Goal: Book appointment/travel/reservation

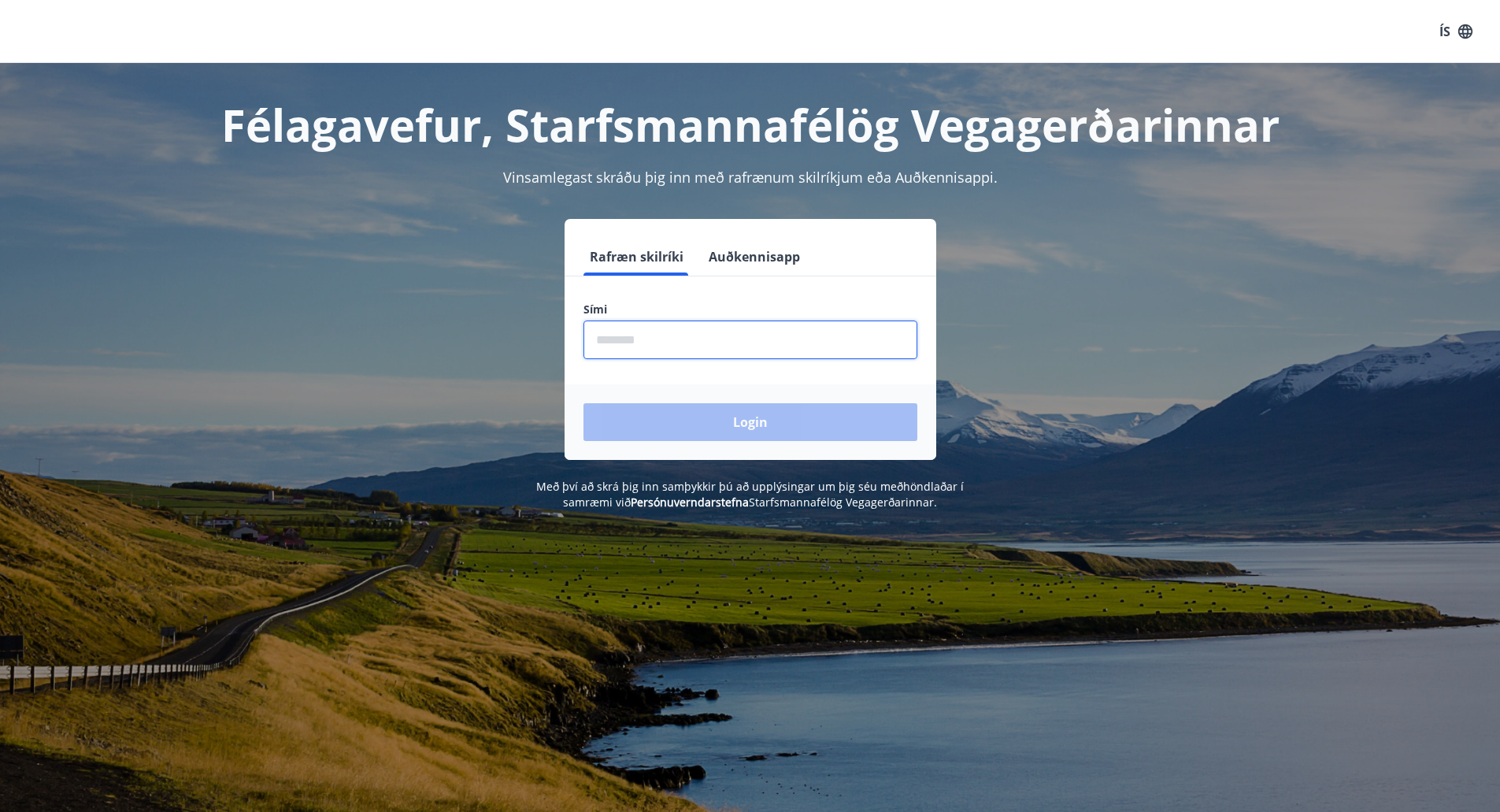
click at [679, 344] on input "phone" at bounding box center [750, 339] width 334 height 39
type input "********"
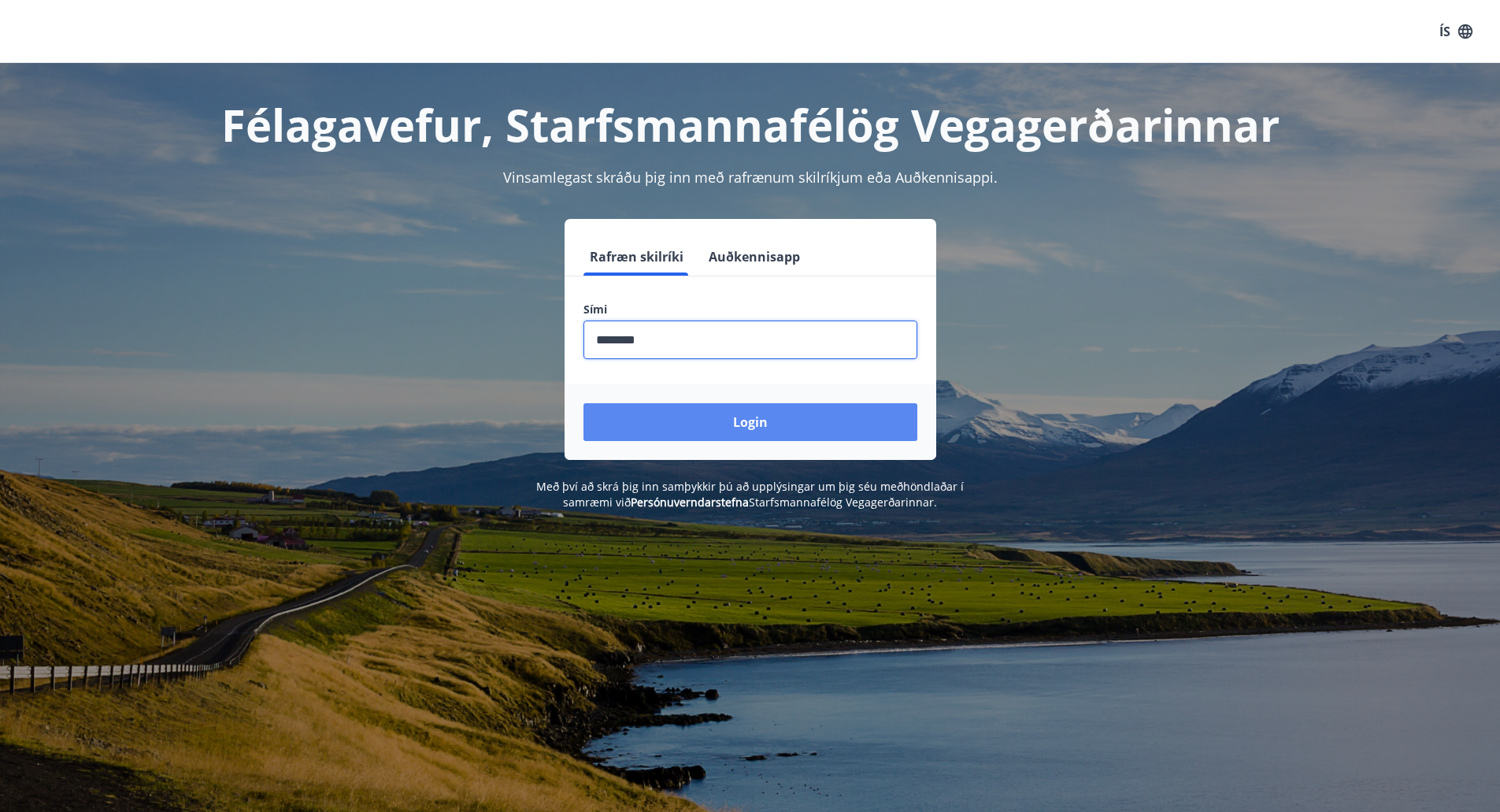
click at [699, 412] on button "Login" at bounding box center [750, 422] width 334 height 38
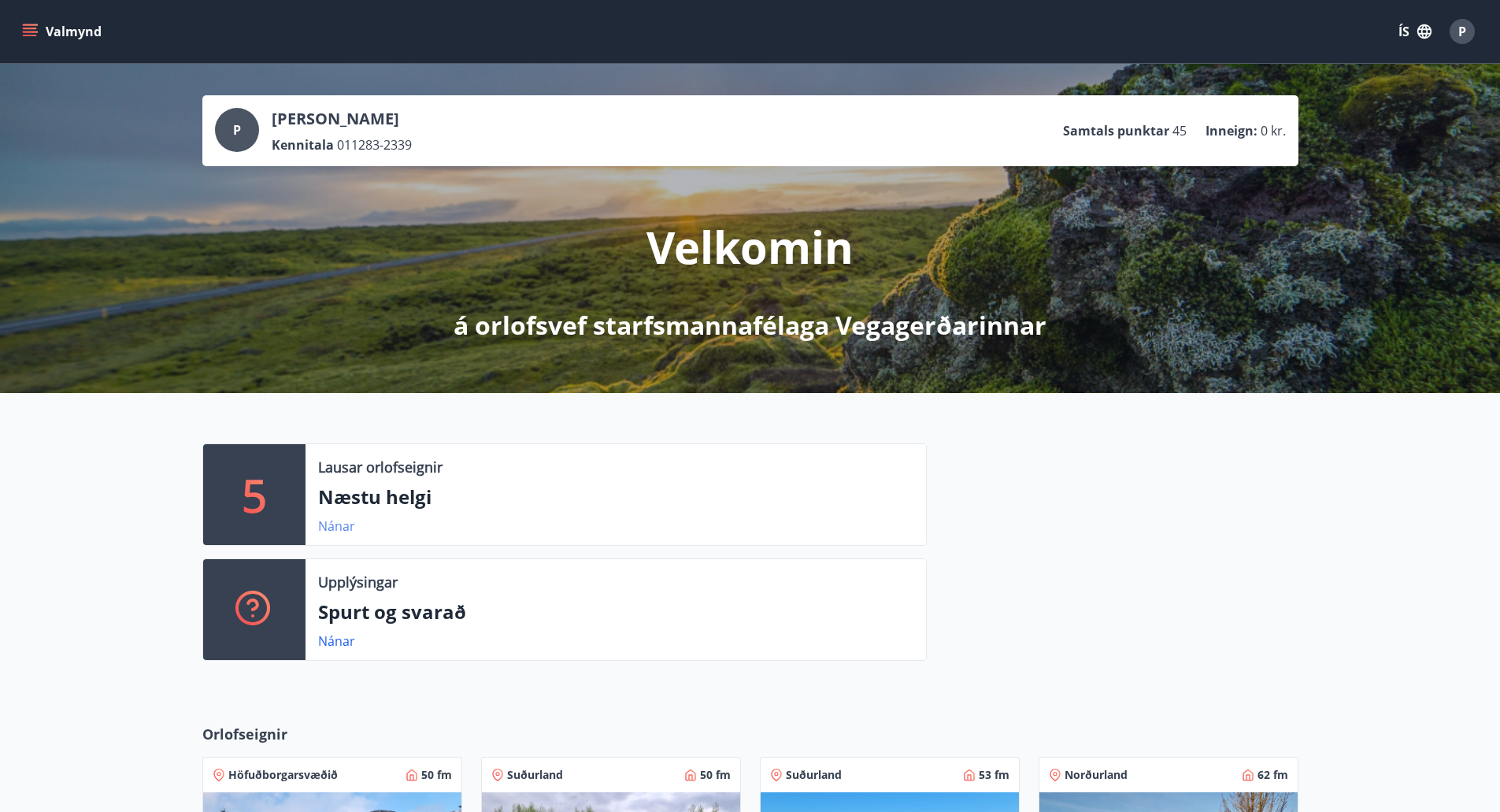
click at [335, 527] on link "Nánar" at bounding box center [337, 526] width 37 height 17
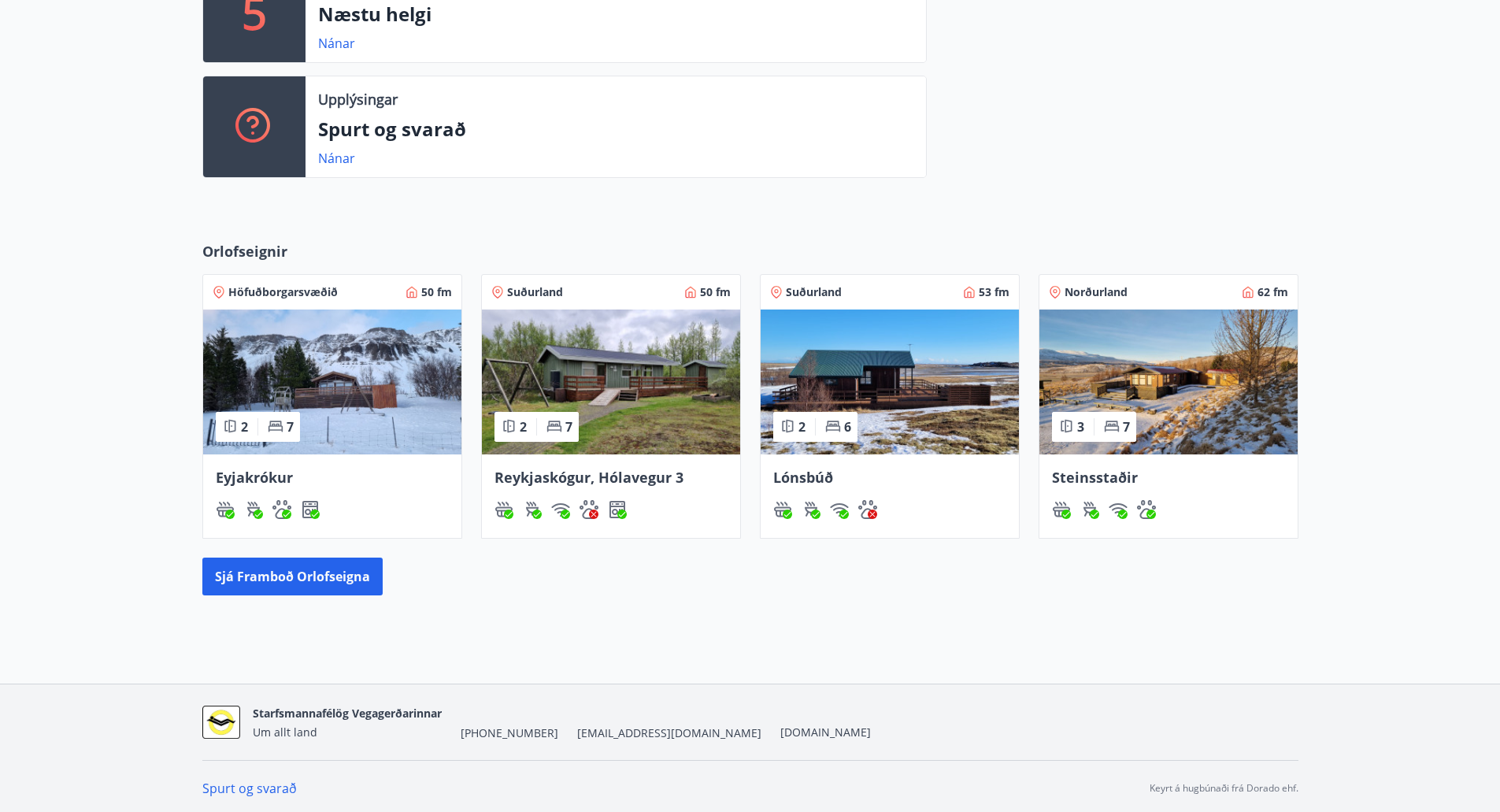
scroll to position [487, 0]
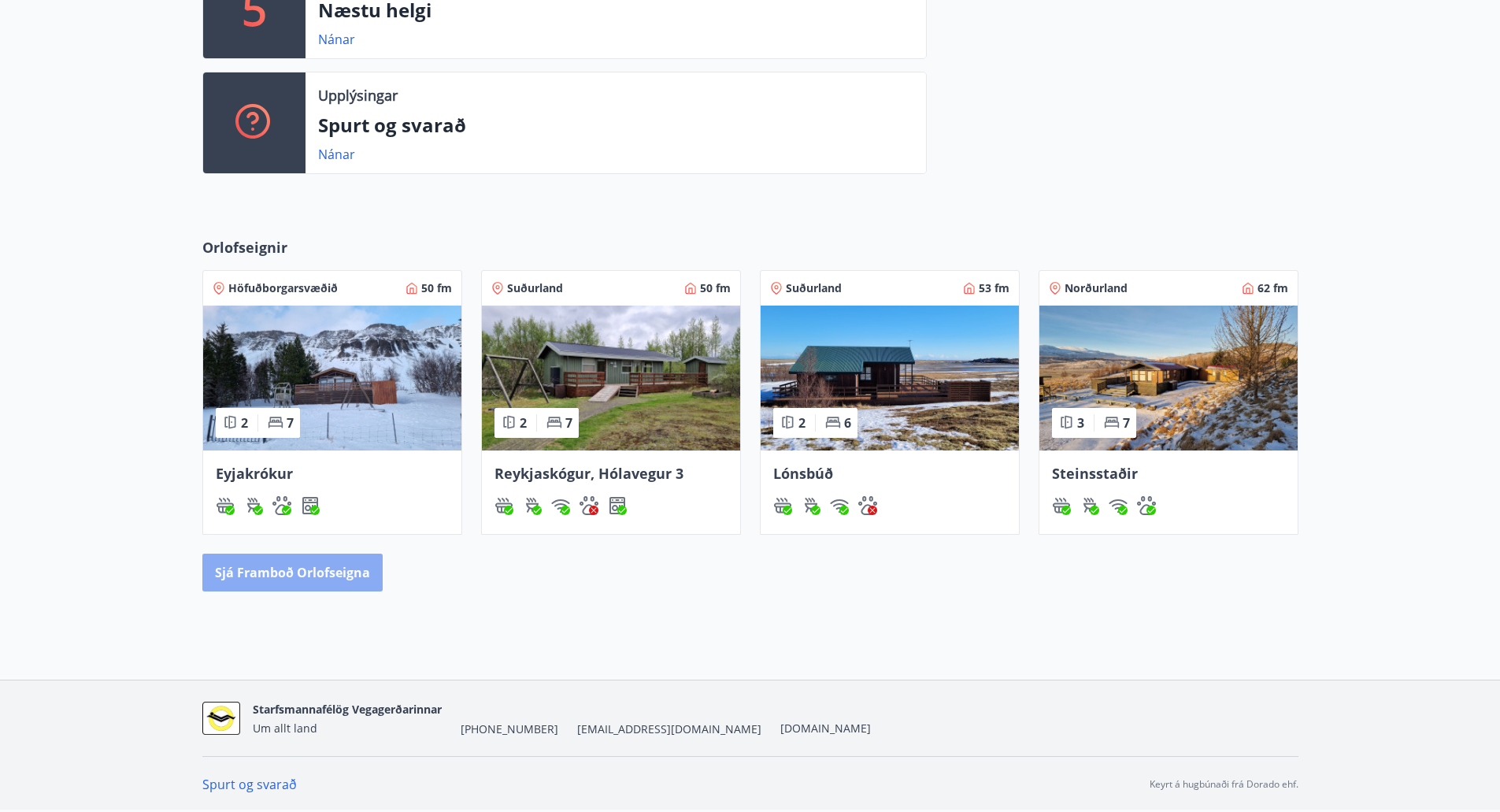
click at [305, 587] on button "Sjá framboð orlofseigna" at bounding box center [292, 572] width 180 height 38
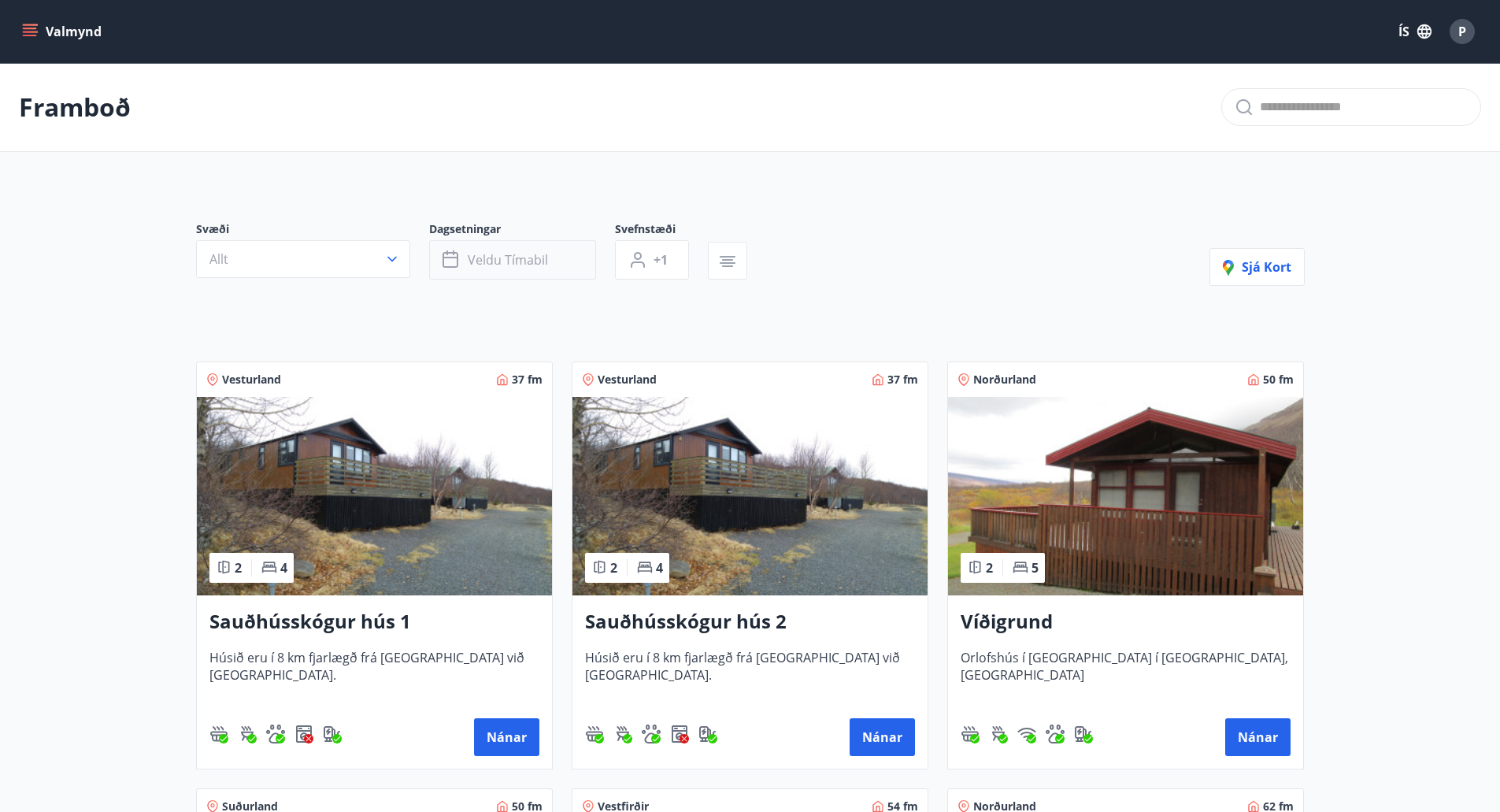
click at [485, 268] on span "Veldu tímabil" at bounding box center [508, 260] width 80 height 17
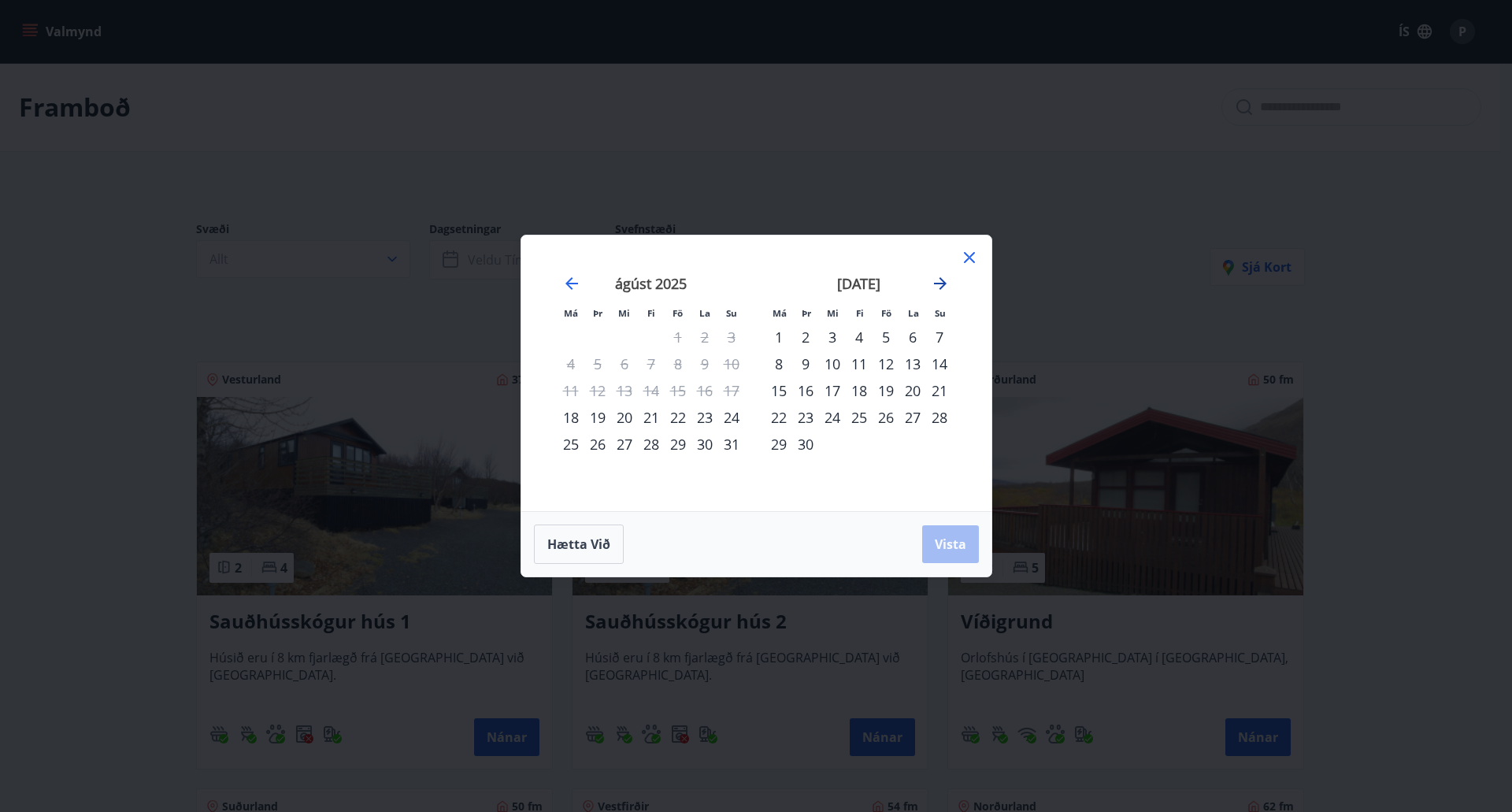
click at [940, 281] on icon "Move forward to switch to the next month." at bounding box center [940, 283] width 19 height 19
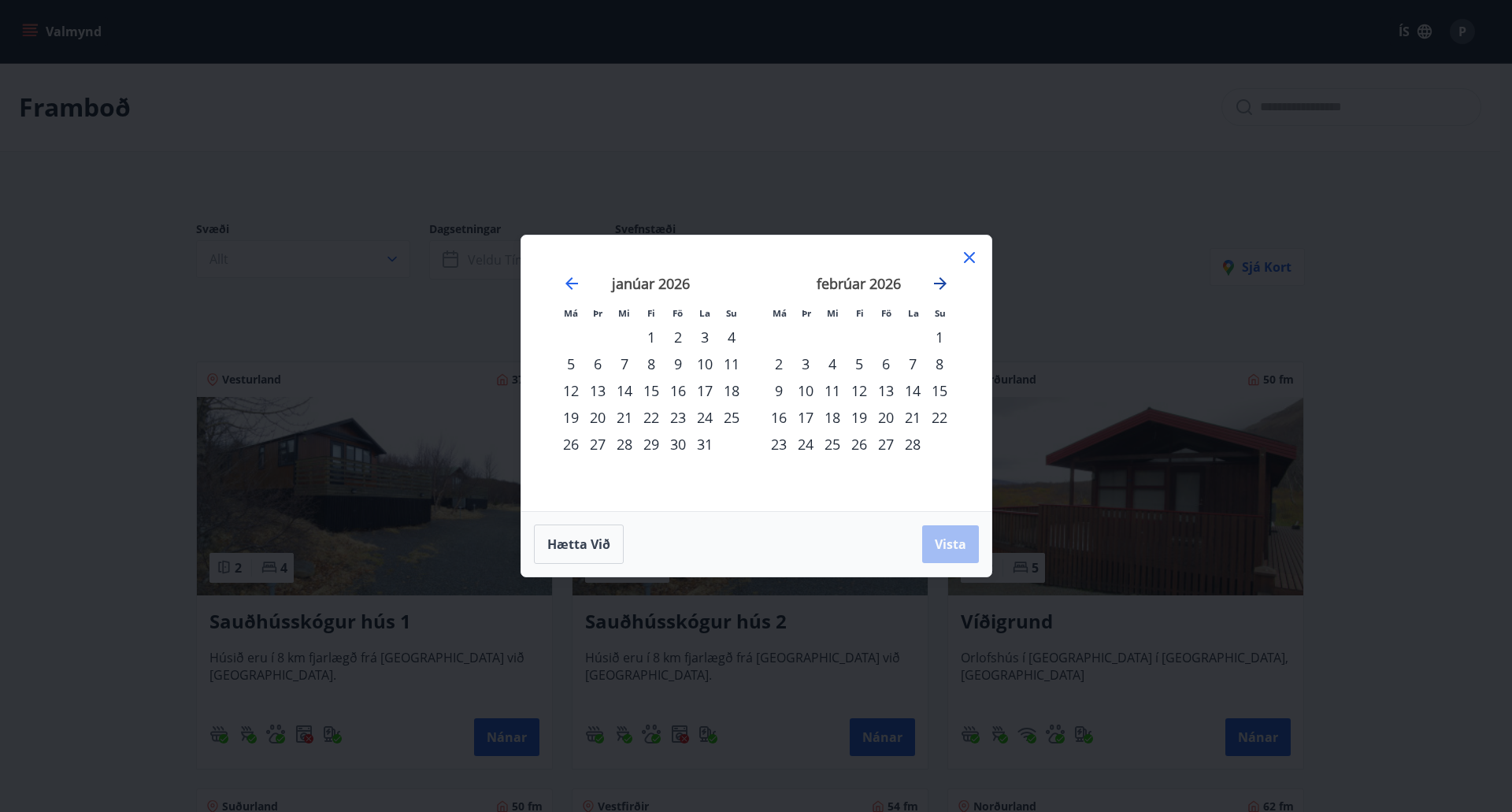
click at [940, 281] on icon "Move forward to switch to the next month." at bounding box center [940, 283] width 19 height 19
click at [678, 367] on div "8" at bounding box center [678, 363] width 27 height 27
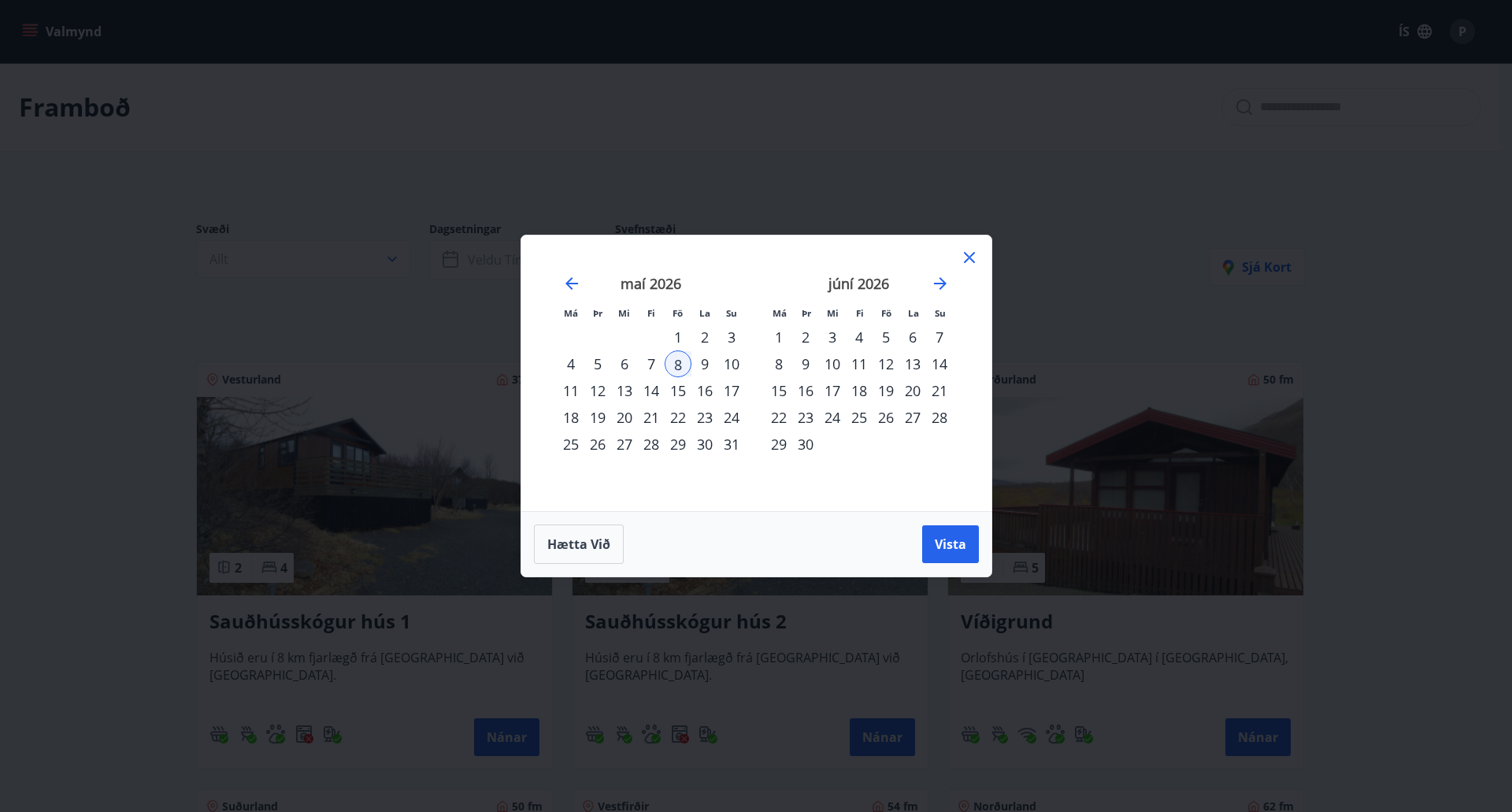
click at [736, 365] on div "10" at bounding box center [732, 363] width 27 height 27
click at [931, 545] on button "Vista" at bounding box center [950, 544] width 56 height 38
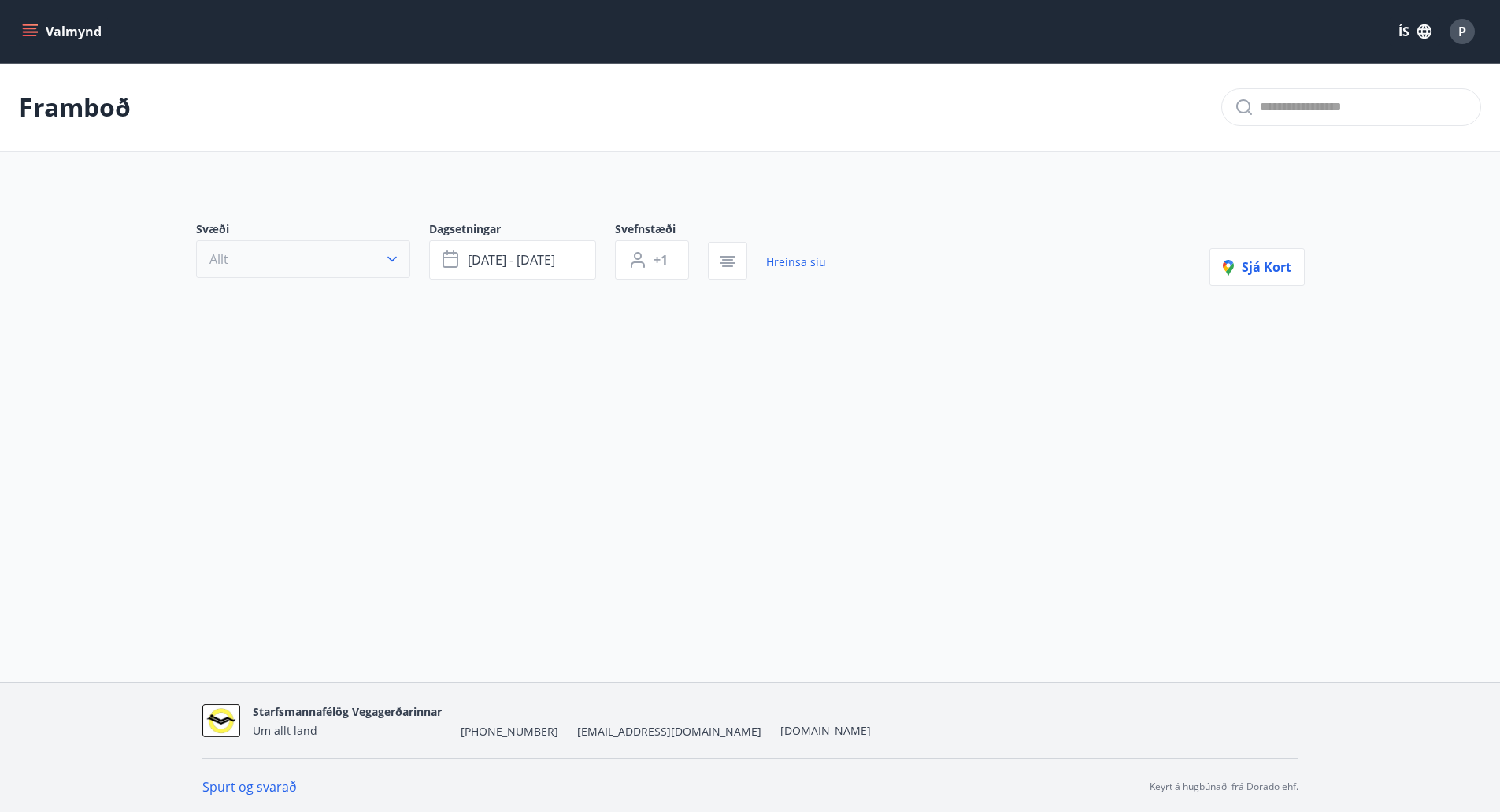
click at [306, 266] on button "Allt" at bounding box center [303, 260] width 214 height 38
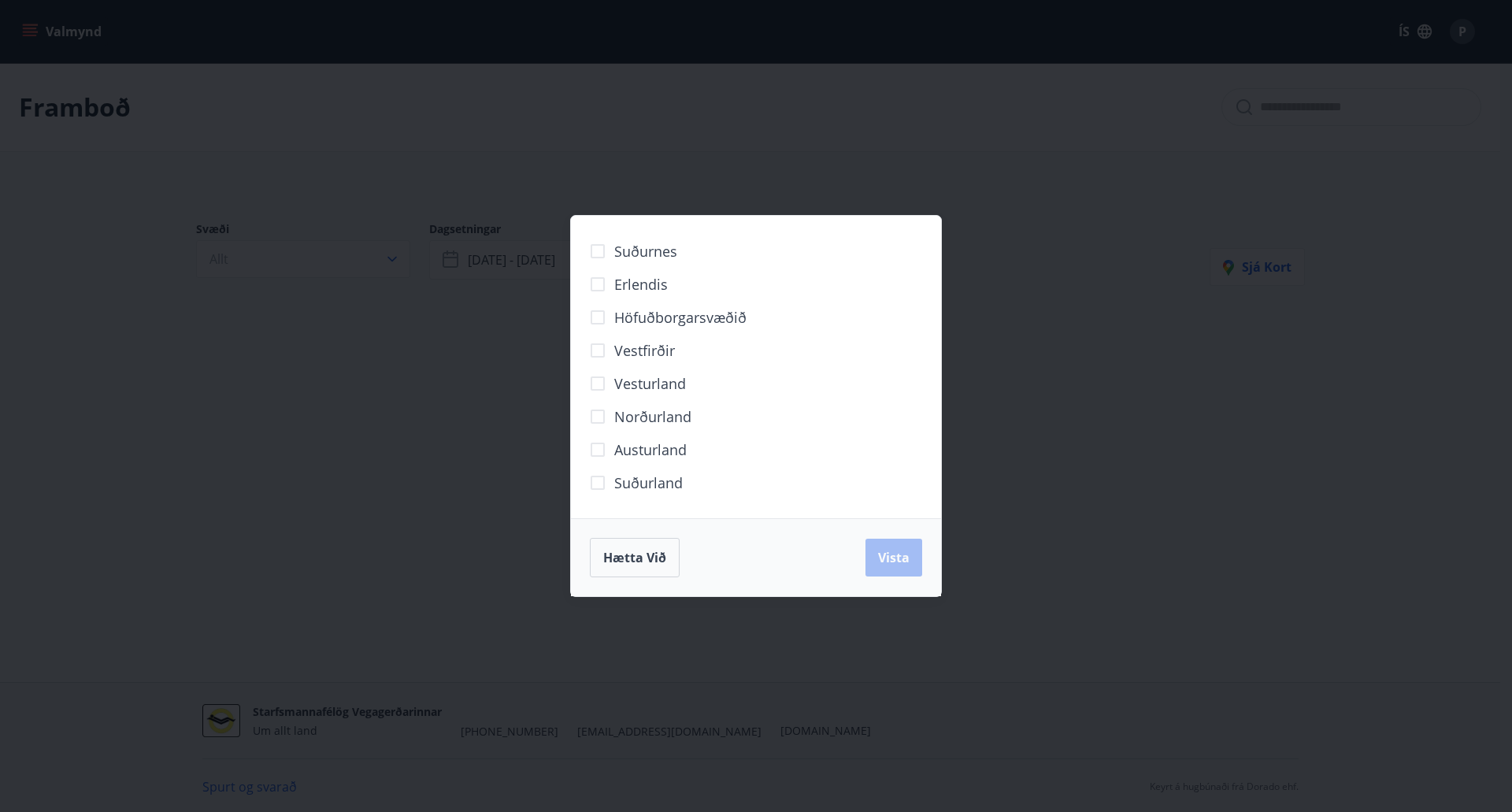
click at [638, 490] on span "Suðurland" at bounding box center [648, 483] width 69 height 21
click at [879, 549] on span "Vista" at bounding box center [893, 557] width 32 height 17
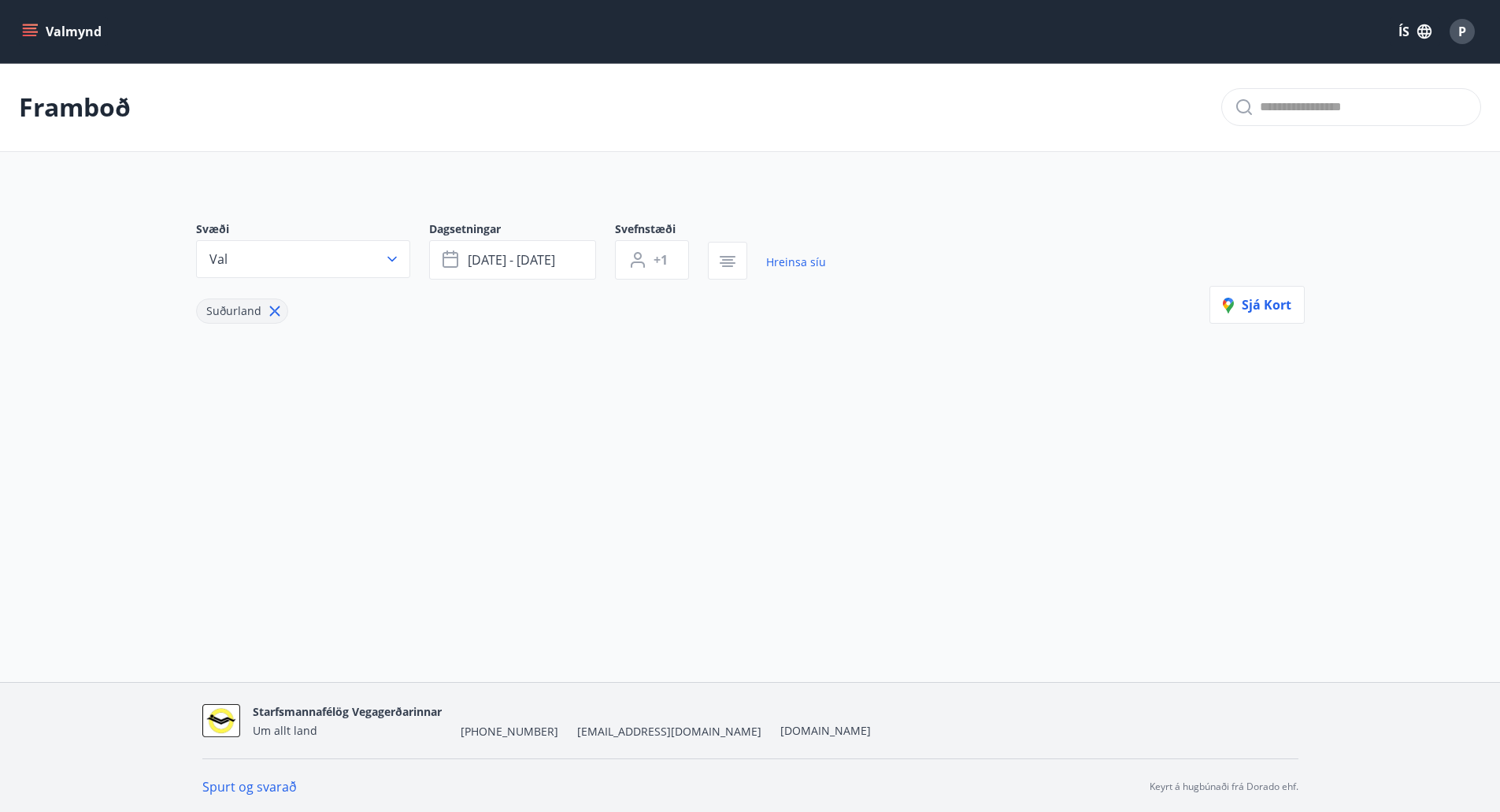
scroll to position [2, 0]
click at [266, 303] on icon at bounding box center [275, 309] width 17 height 17
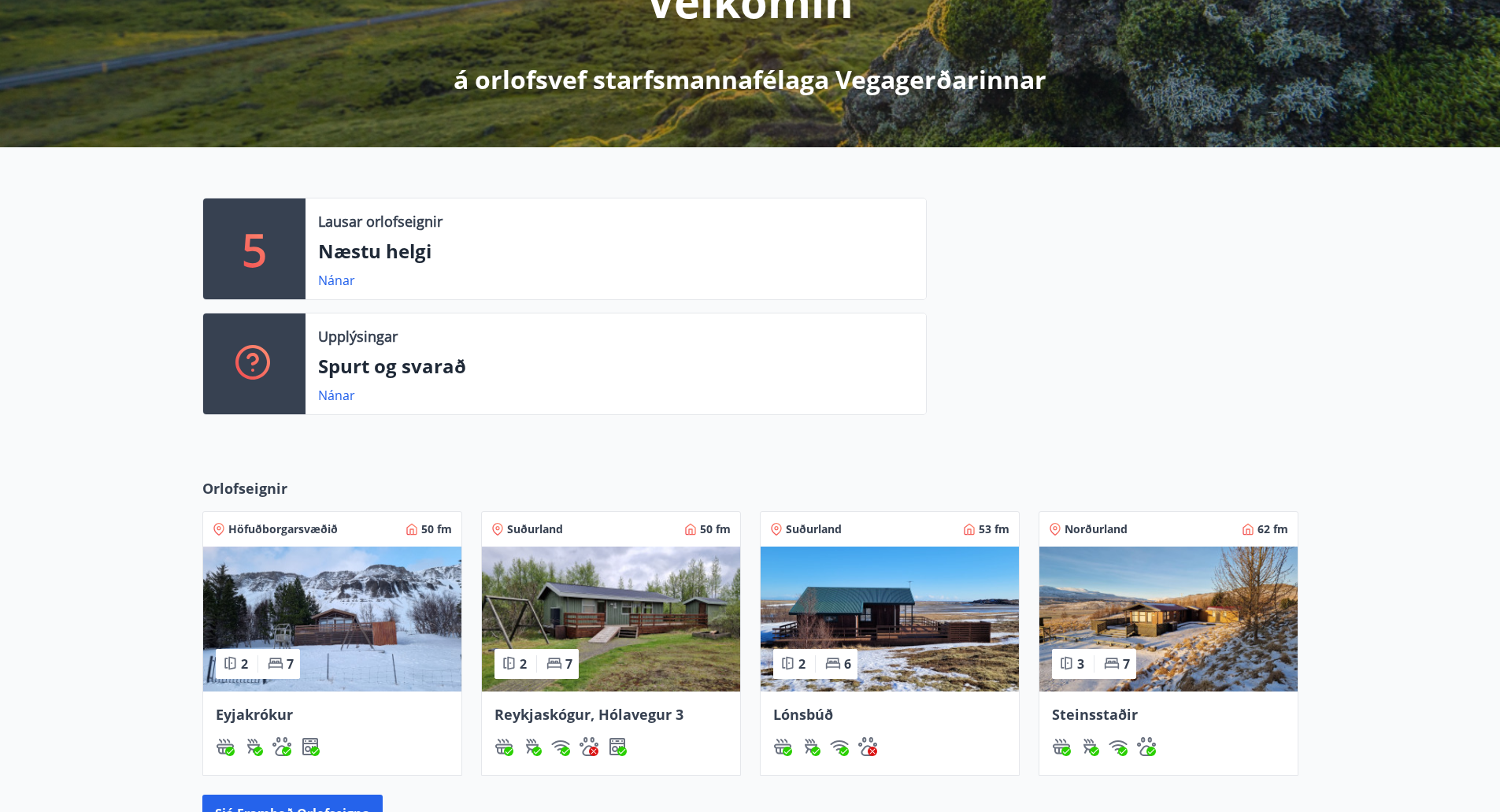
scroll to position [487, 0]
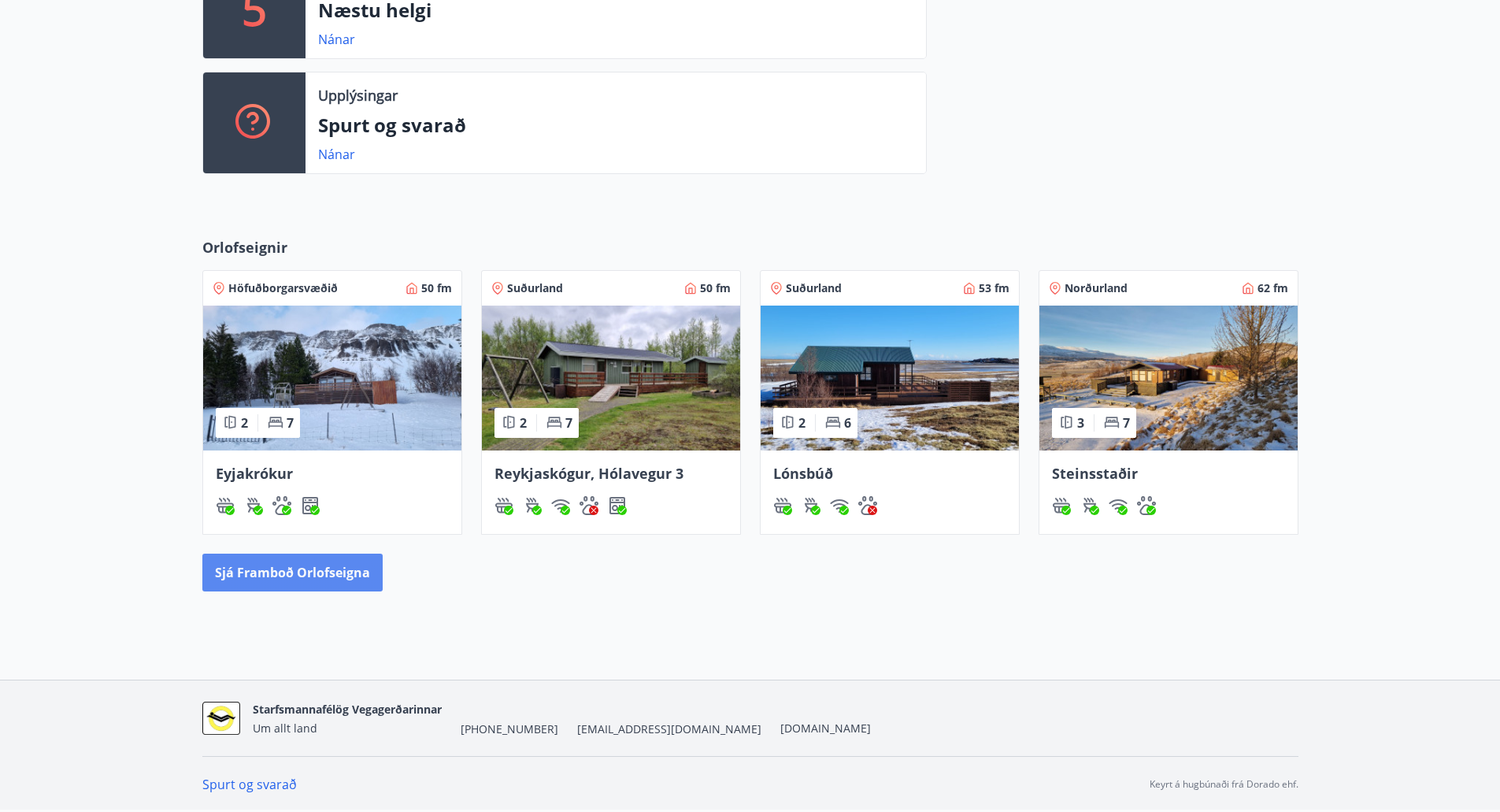
click at [332, 587] on button "Sjá framboð orlofseigna" at bounding box center [292, 572] width 180 height 38
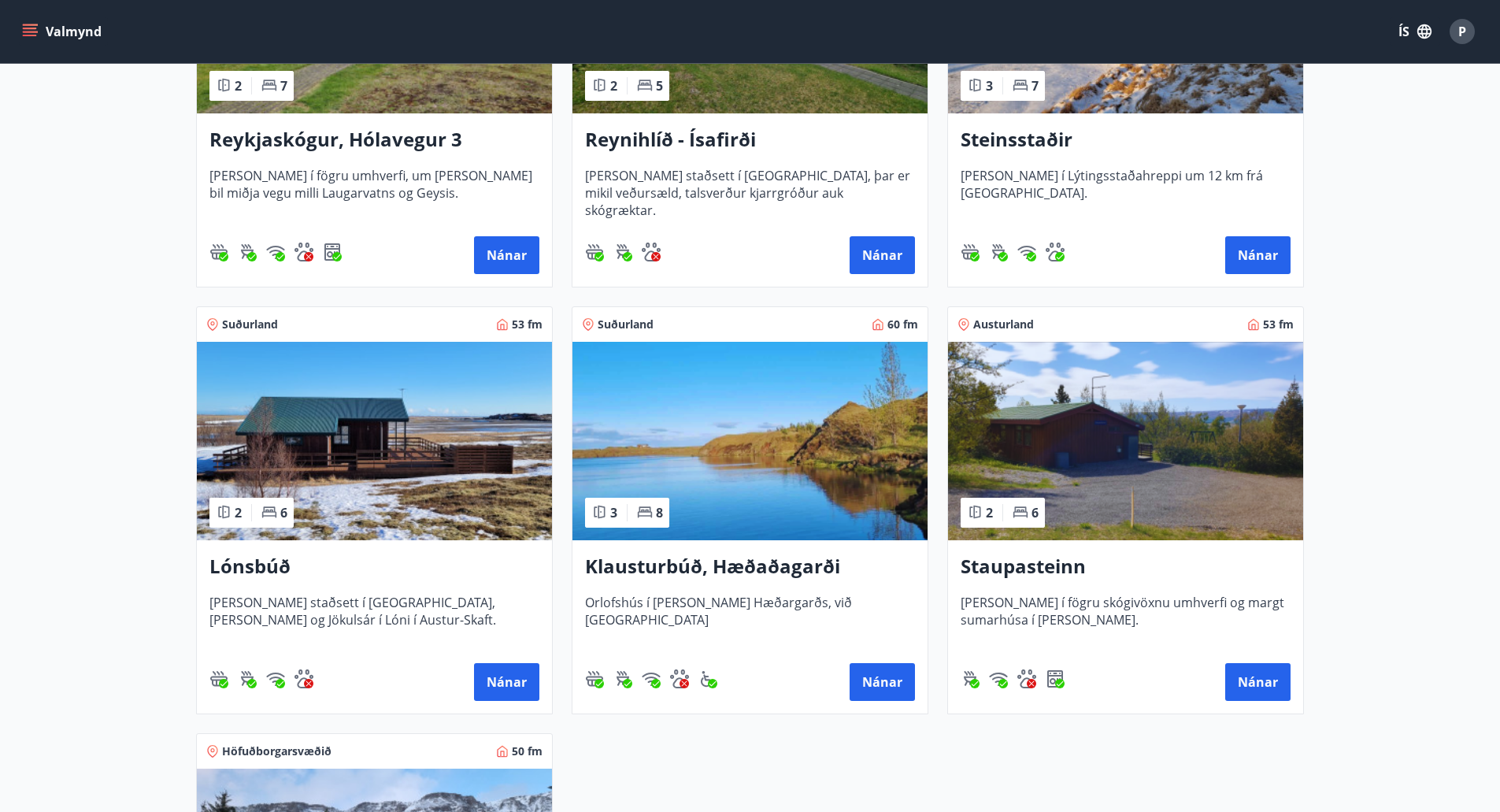
scroll to position [1024, 0]
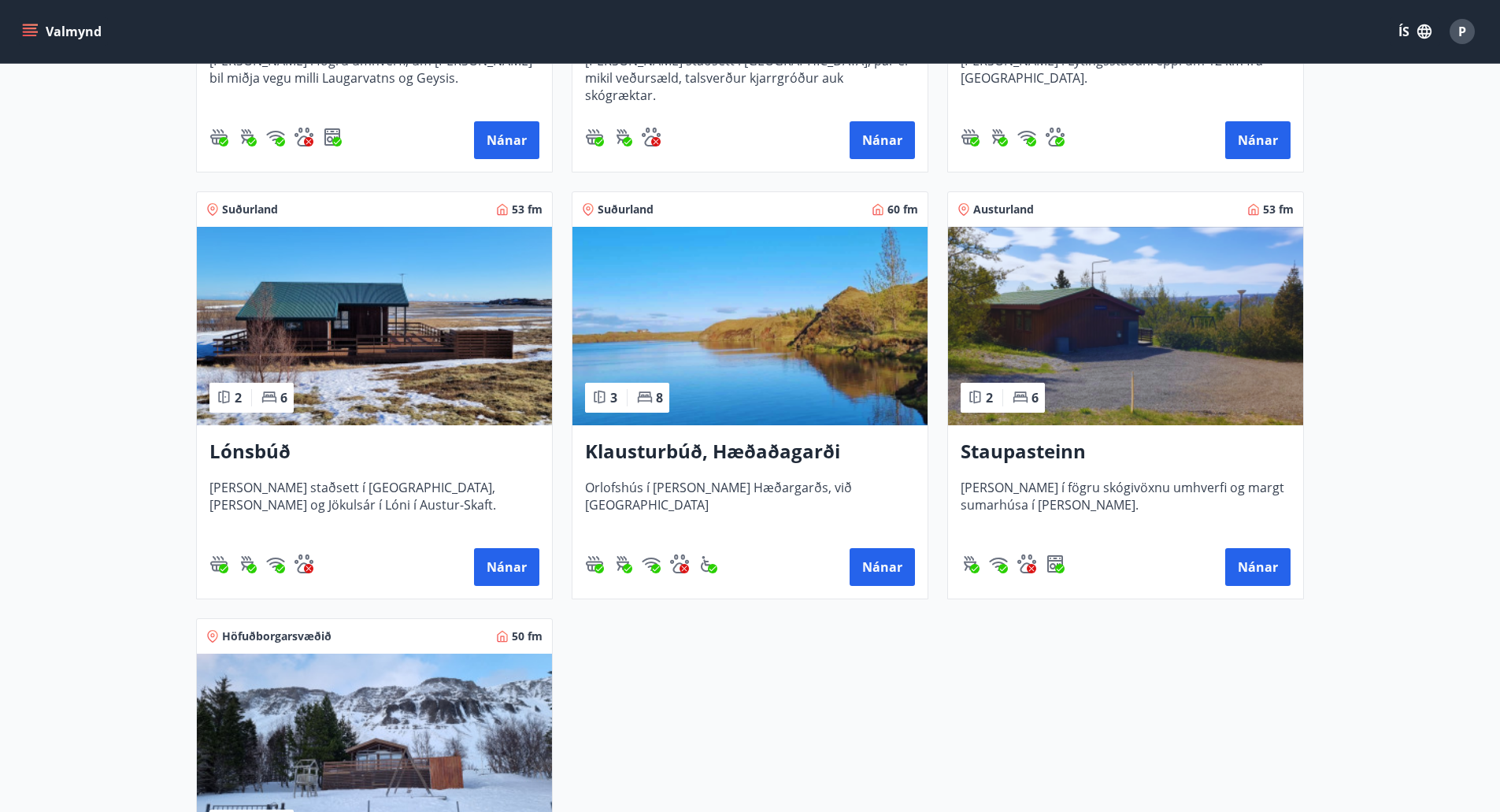
click at [744, 445] on h3 "Klausturbúð, Hæðaðagarði" at bounding box center [750, 452] width 330 height 28
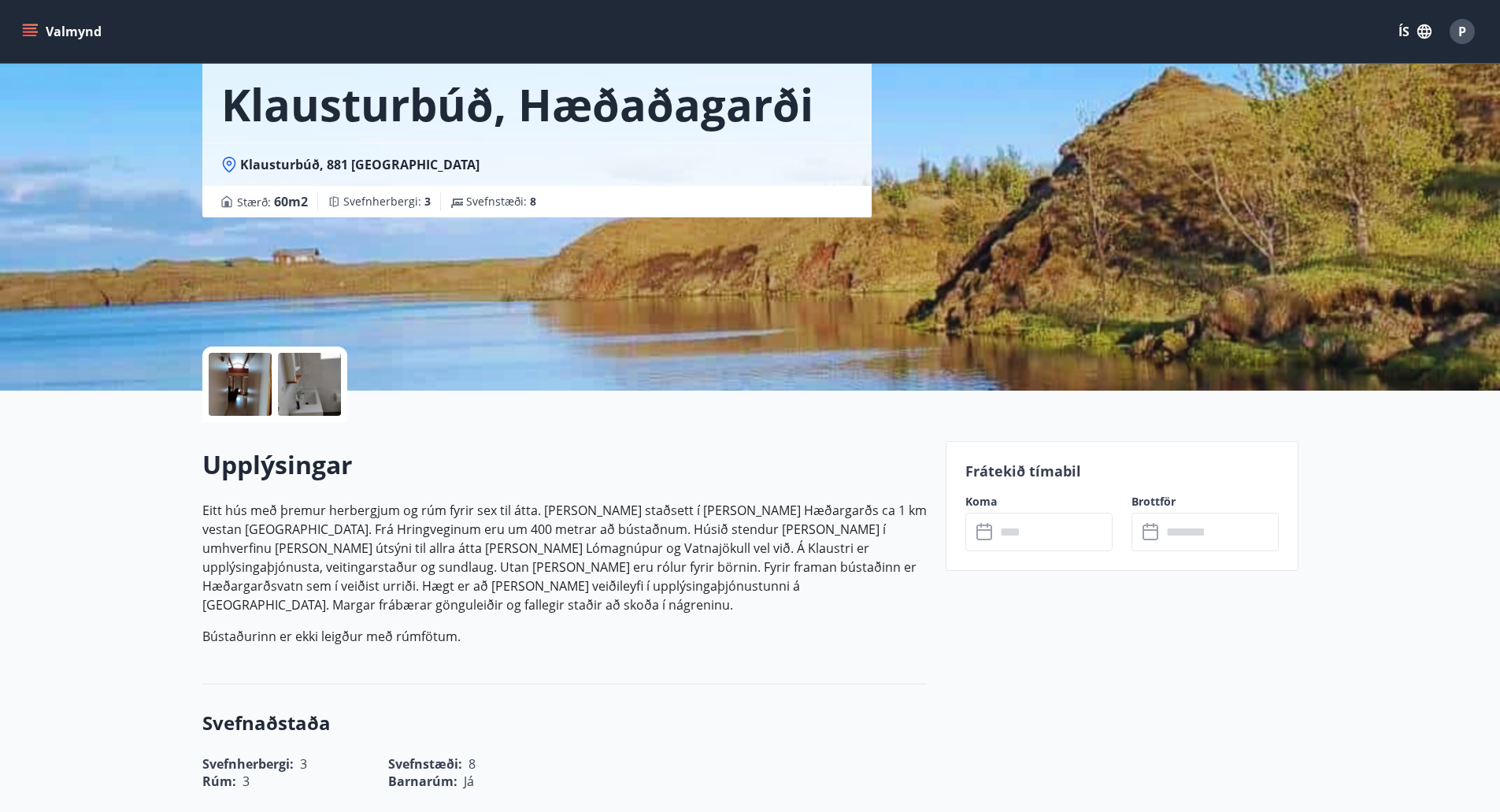
scroll to position [68, 0]
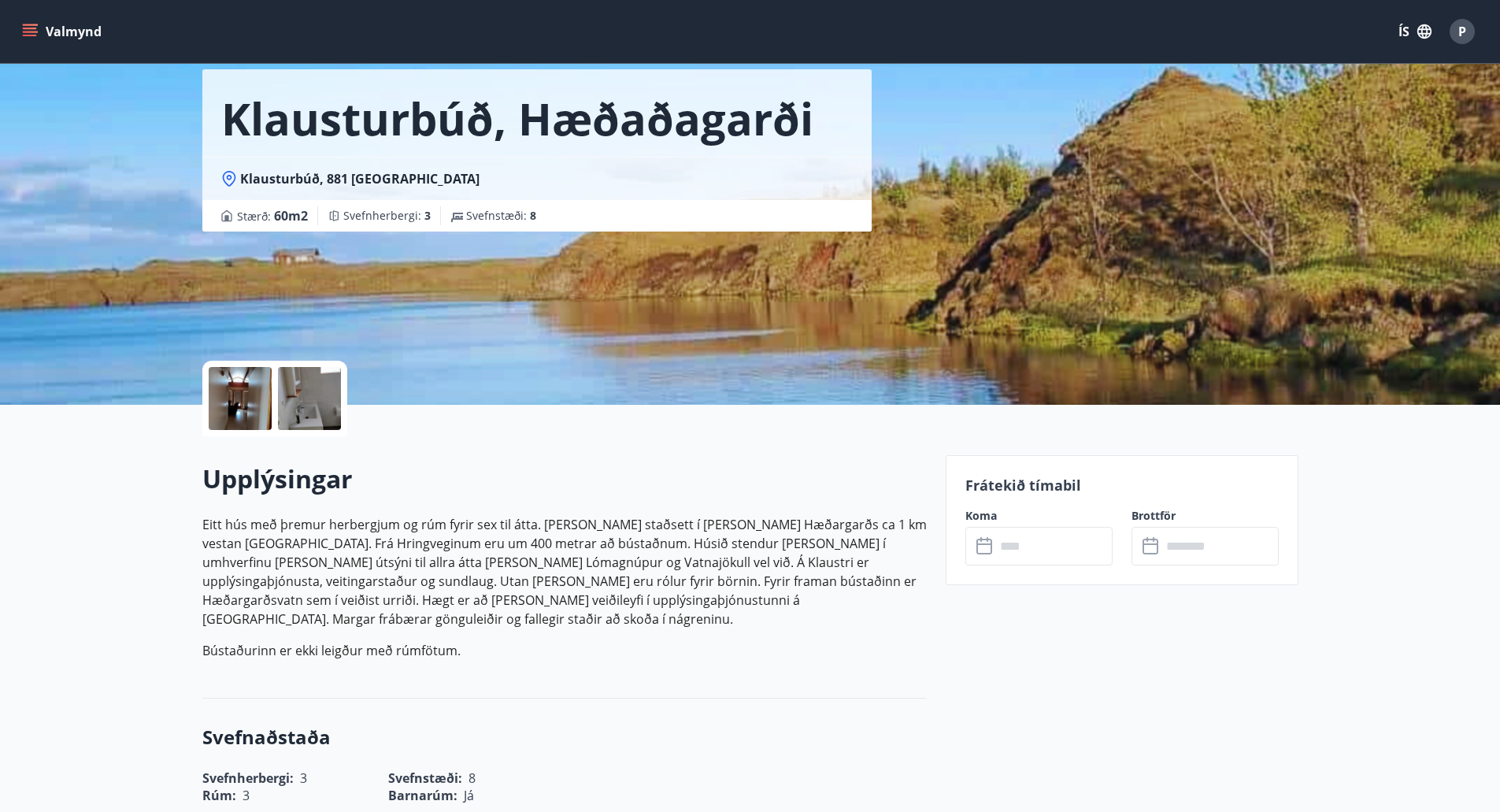
click at [1031, 546] on input "text" at bounding box center [1054, 546] width 117 height 39
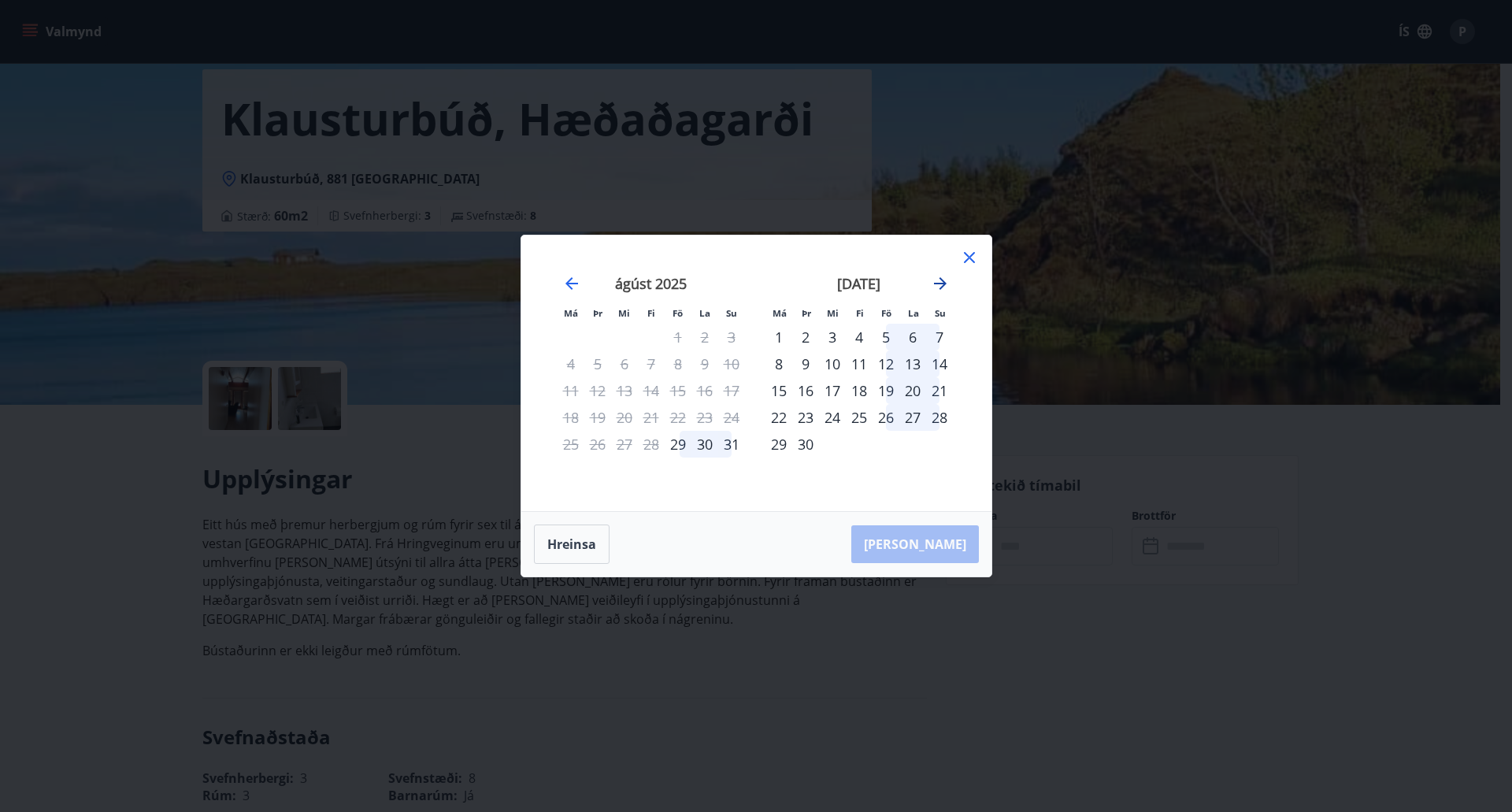
click at [941, 287] on icon "Move forward to switch to the next month." at bounding box center [940, 283] width 12 height 12
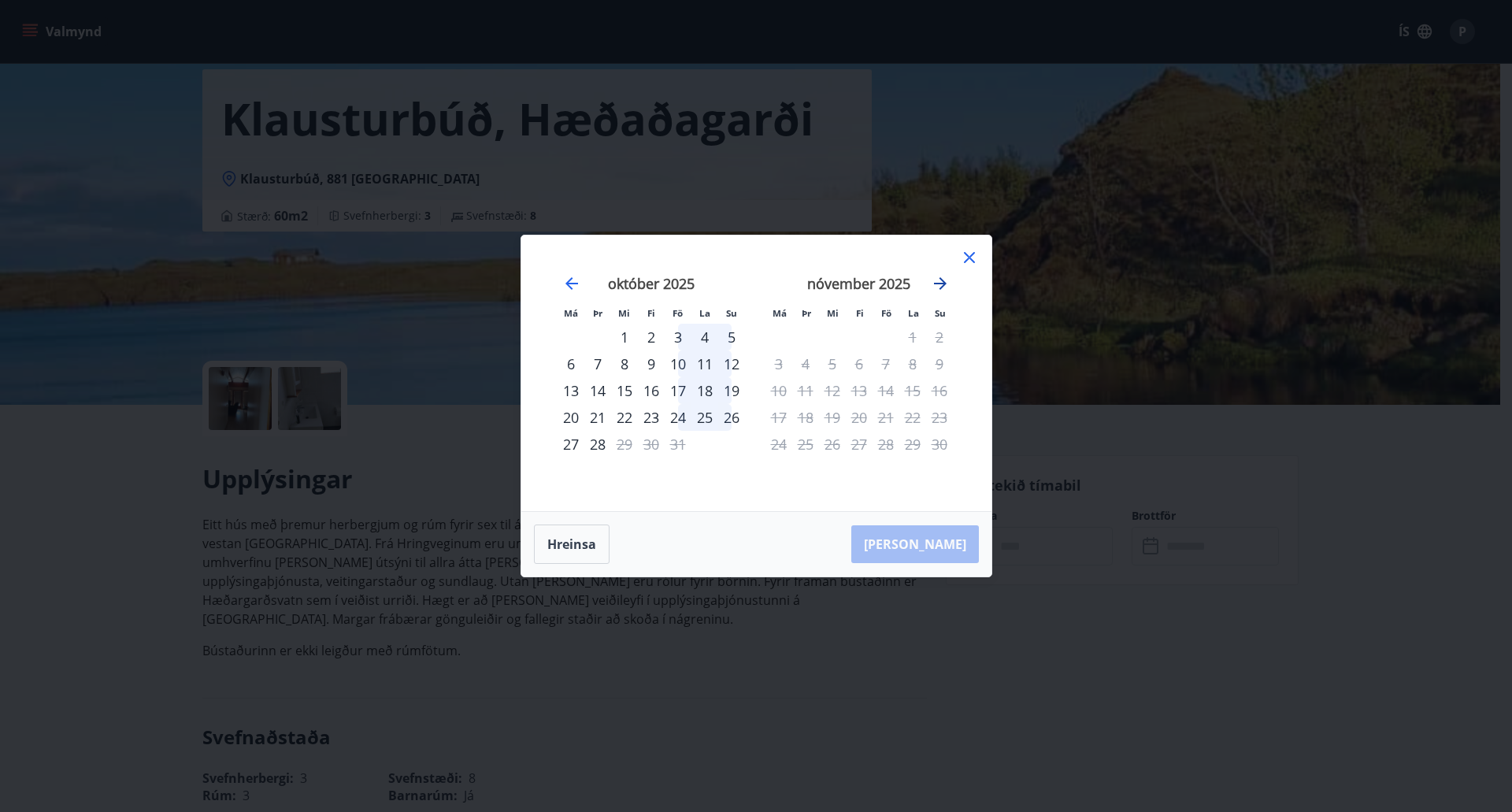
click at [937, 282] on icon "Move forward to switch to the next month." at bounding box center [940, 283] width 19 height 19
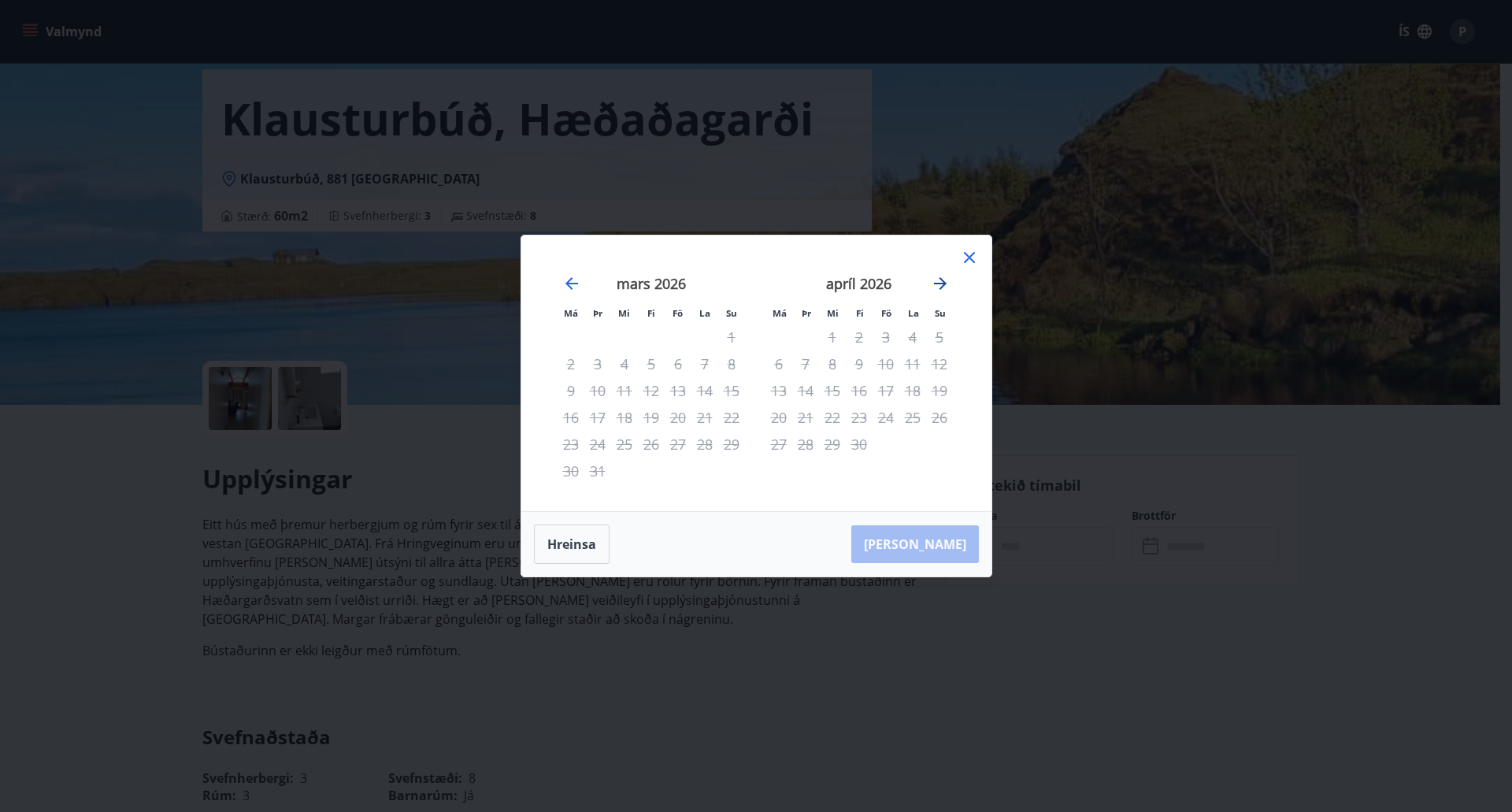
click at [937, 282] on icon "Move forward to switch to the next month." at bounding box center [940, 283] width 19 height 19
click at [889, 398] on div "17" at bounding box center [886, 391] width 27 height 27
click at [974, 256] on icon at bounding box center [969, 257] width 19 height 19
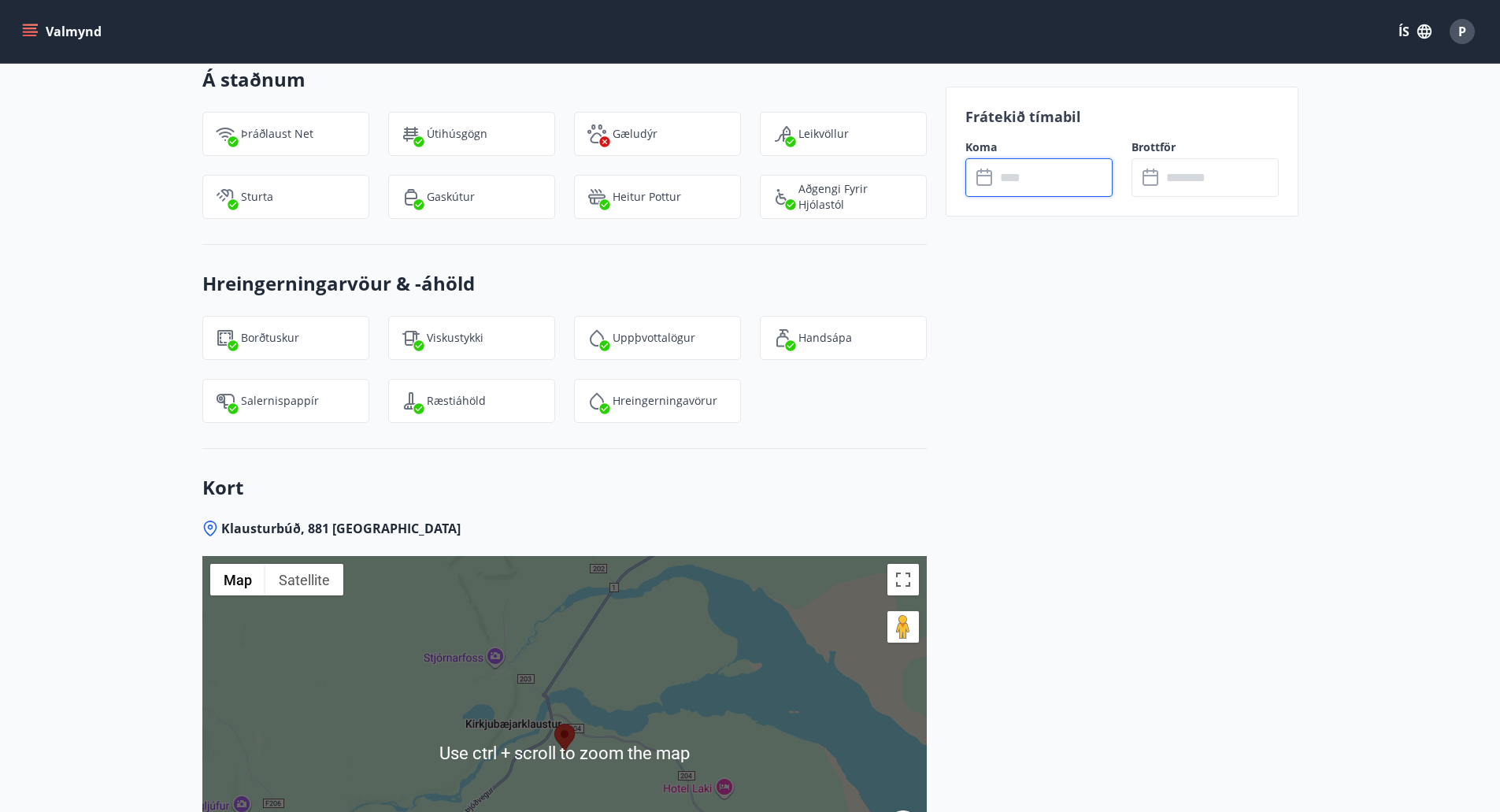
scroll to position [1800, 0]
